Goal: Task Accomplishment & Management: Understand site structure

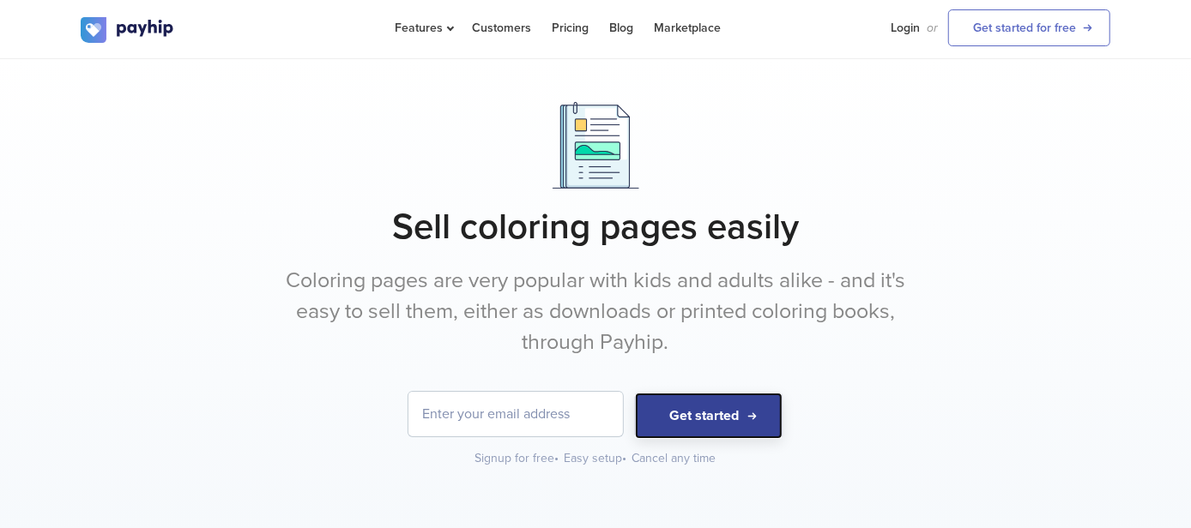
click at [686, 415] on button "Get started" at bounding box center [709, 416] width 148 height 47
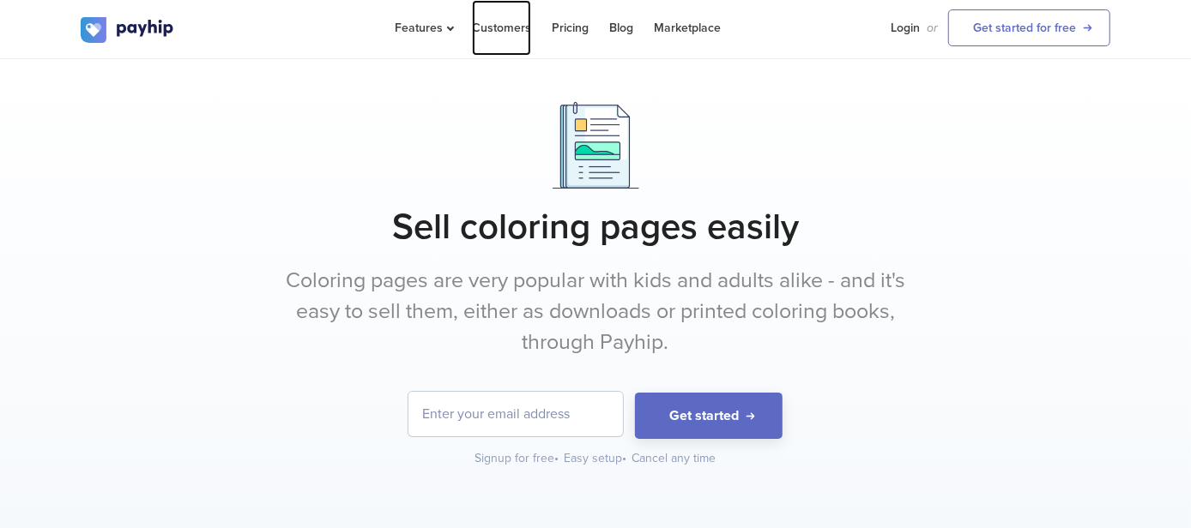
click at [496, 27] on link "Customers" at bounding box center [501, 28] width 59 height 56
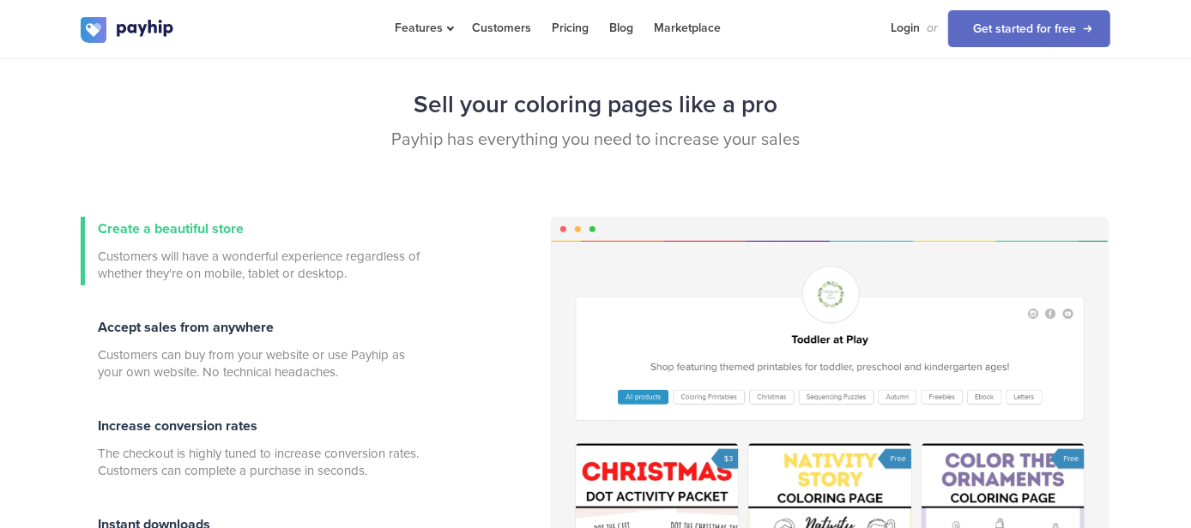
scroll to position [515, 0]
